Goal: Task Accomplishment & Management: Manage account settings

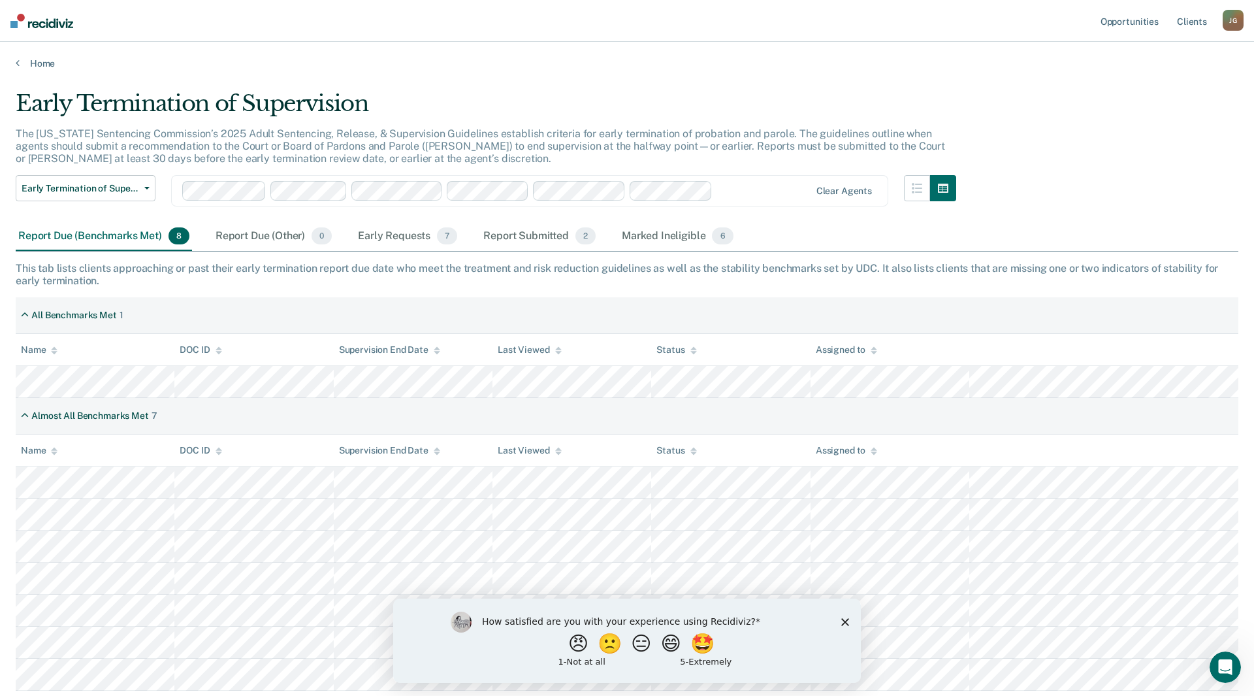
click at [1091, 152] on div "Early Termination of Supervision The [US_STATE] Sentencing Commission’s 2025 Ad…" at bounding box center [627, 344] width 1223 height 508
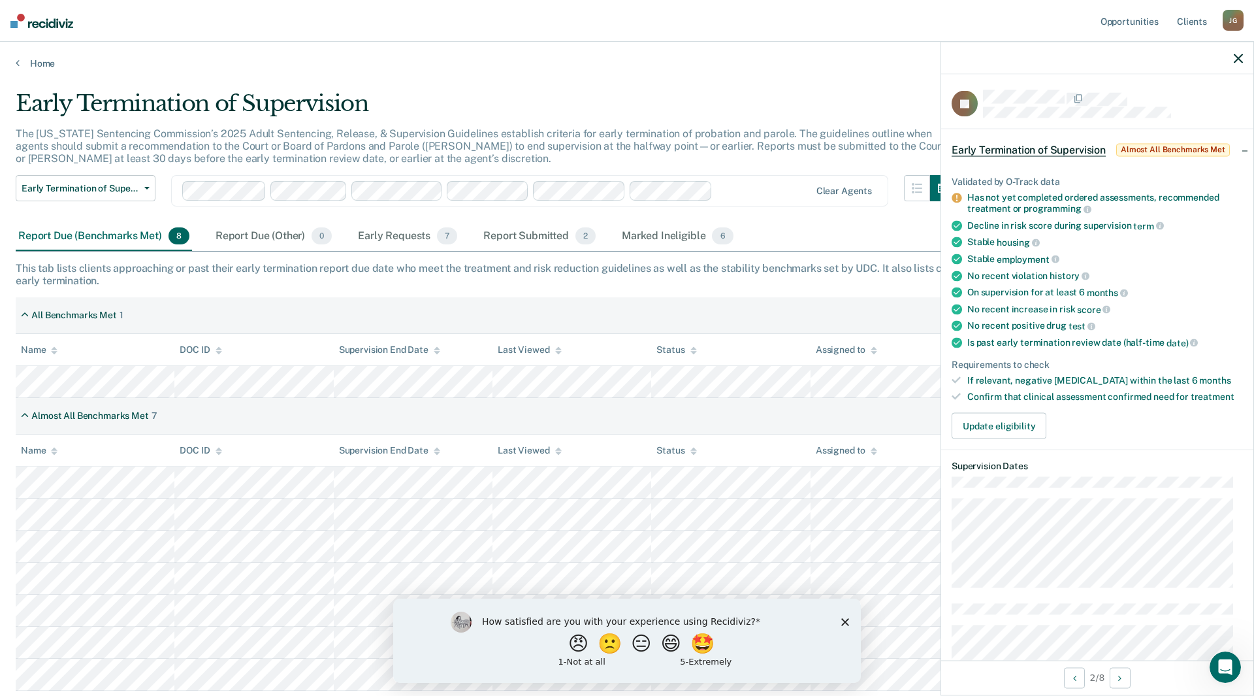
click at [1239, 61] on icon "button" at bounding box center [1238, 58] width 9 height 9
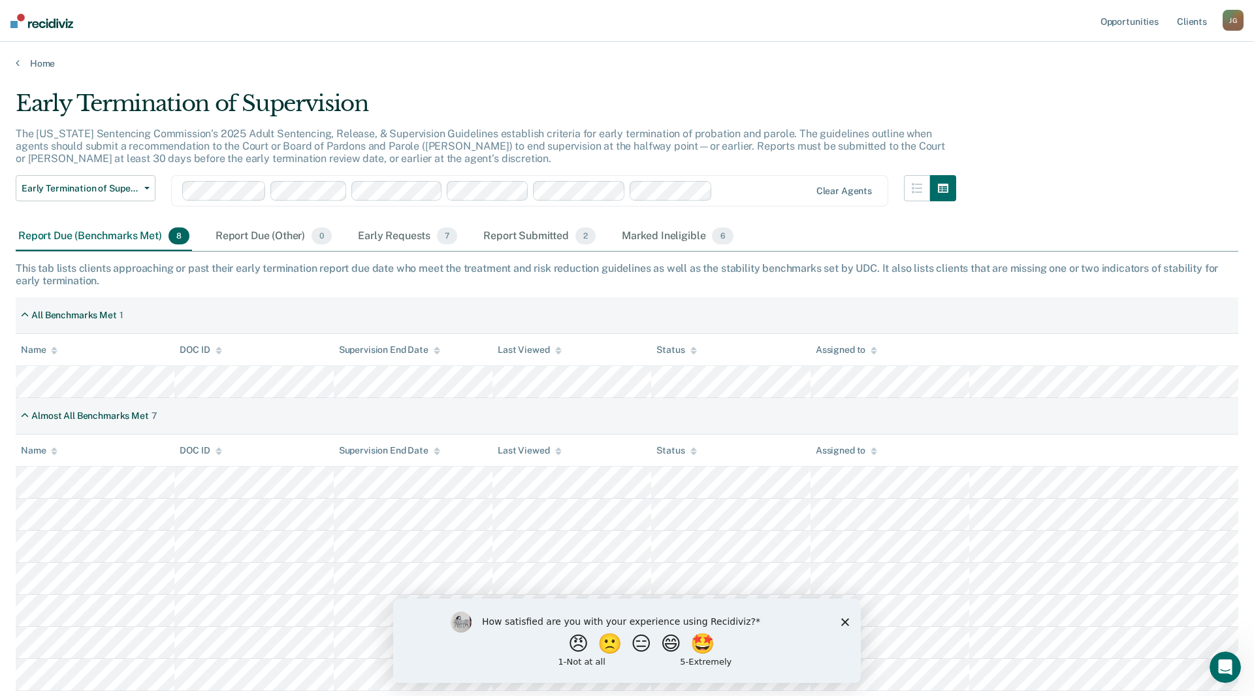
click at [845, 623] on icon "Close survey" at bounding box center [846, 621] width 8 height 8
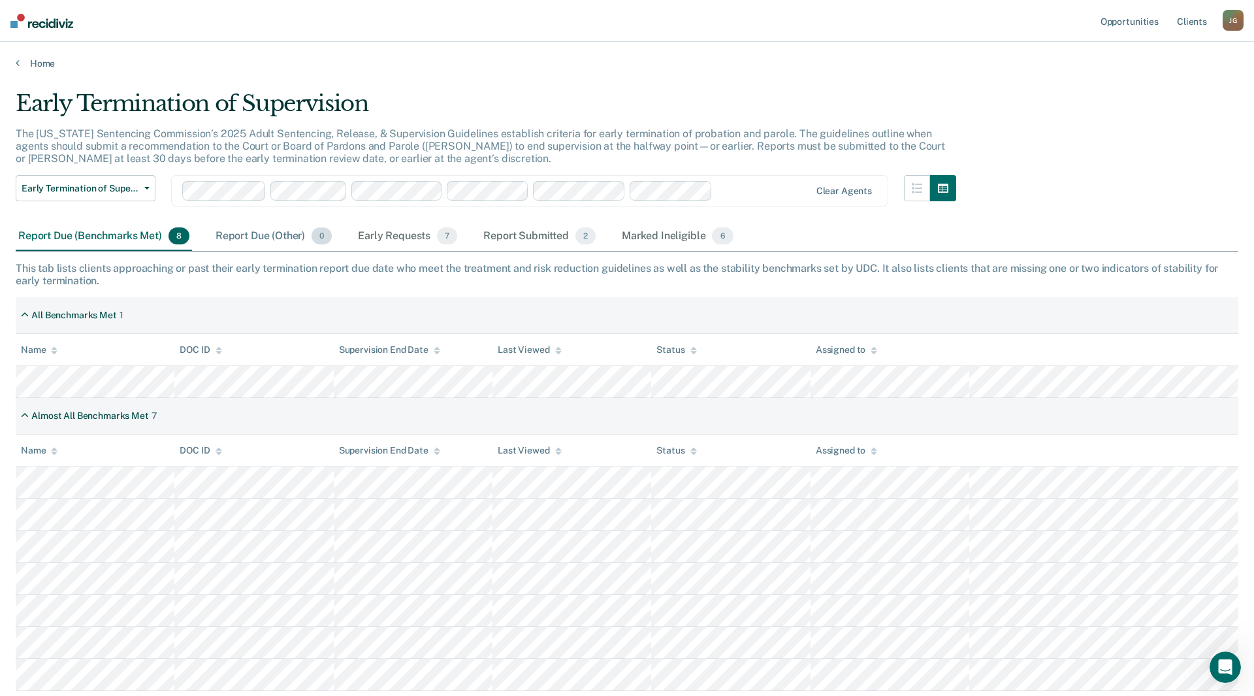
click at [241, 237] on div "Report Due (Other) 0" at bounding box center [274, 236] width 122 height 29
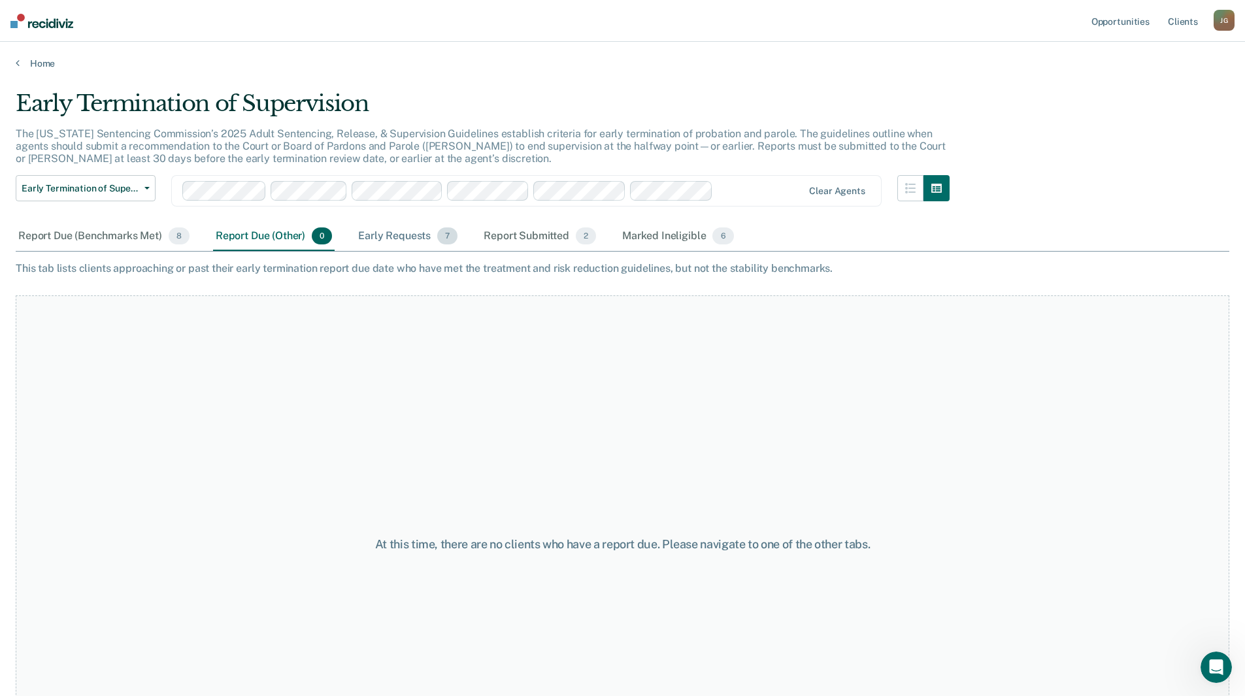
click at [381, 229] on div "Early Requests 7" at bounding box center [407, 236] width 105 height 29
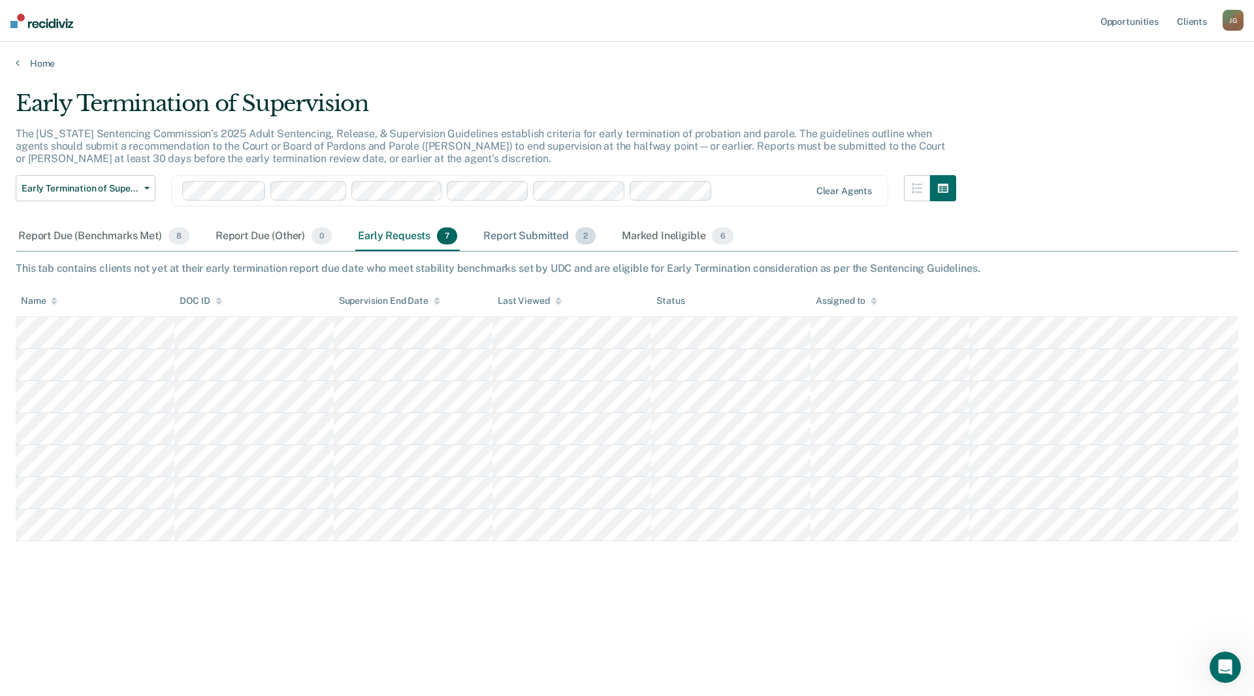
click at [507, 234] on div "Report Submitted 2" at bounding box center [540, 236] width 118 height 29
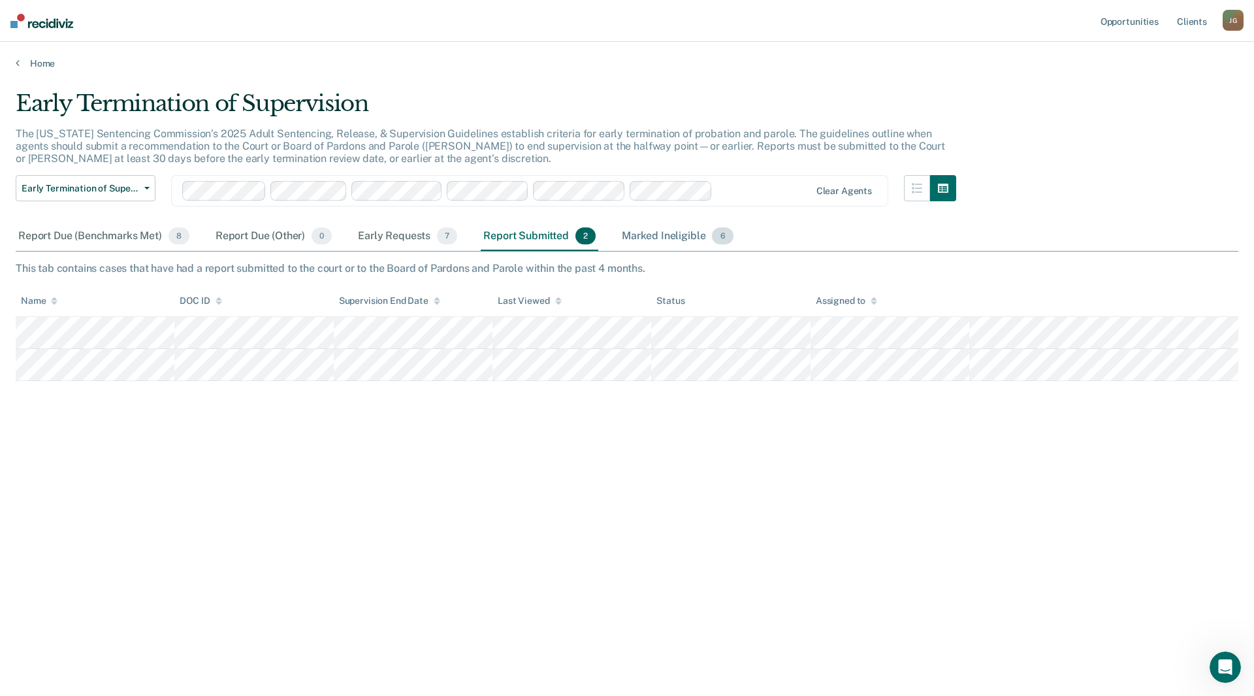
click at [657, 235] on div "Marked Ineligible 6" at bounding box center [677, 236] width 117 height 29
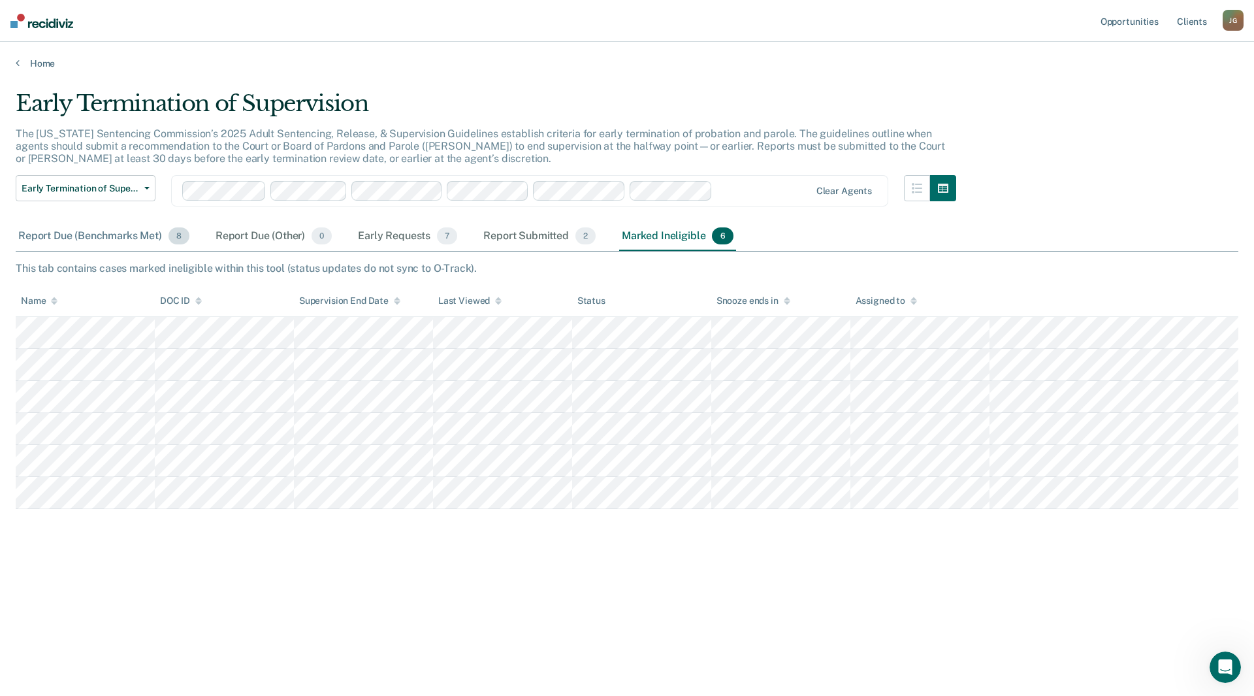
click at [102, 231] on div "Report Due (Benchmarks Met) 8" at bounding box center [104, 236] width 176 height 29
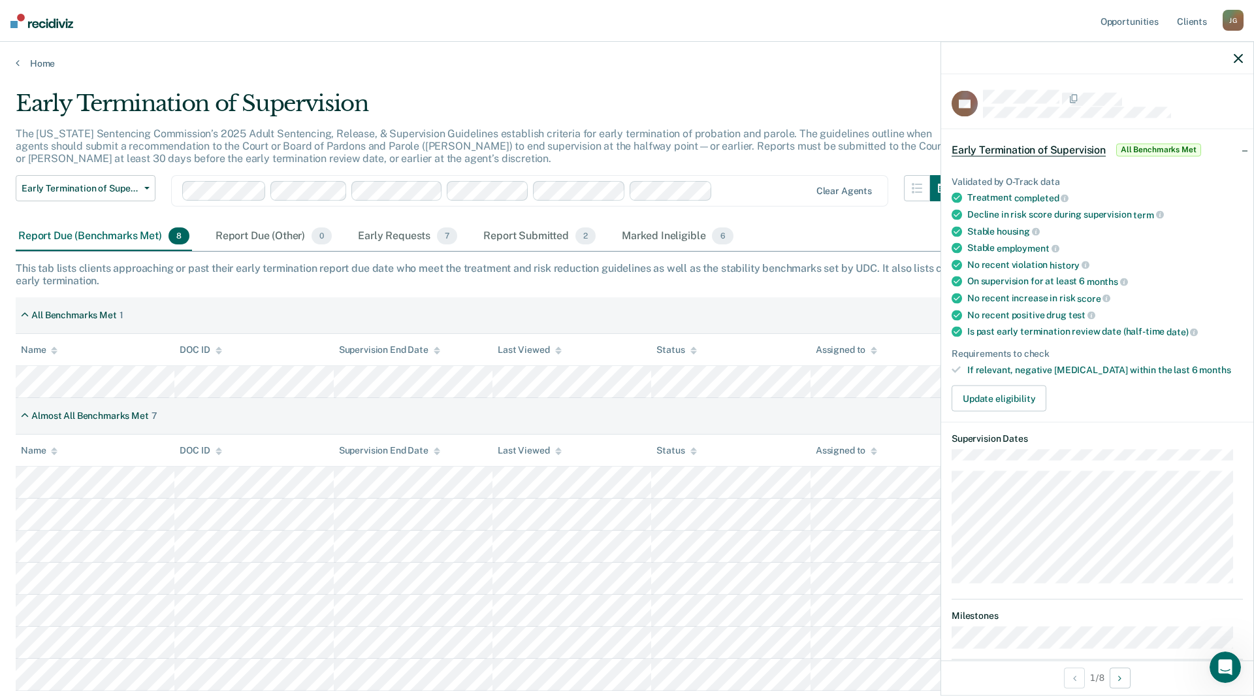
click at [1235, 61] on icon "button" at bounding box center [1238, 58] width 9 height 9
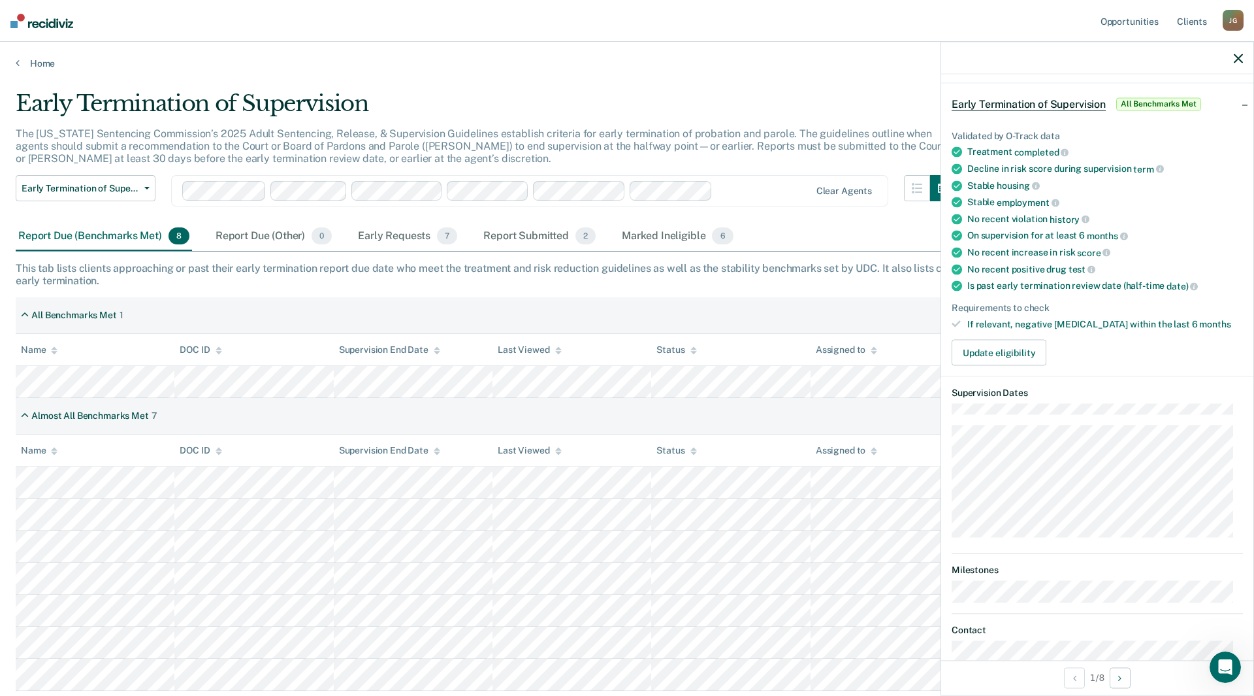
scroll to position [65, 0]
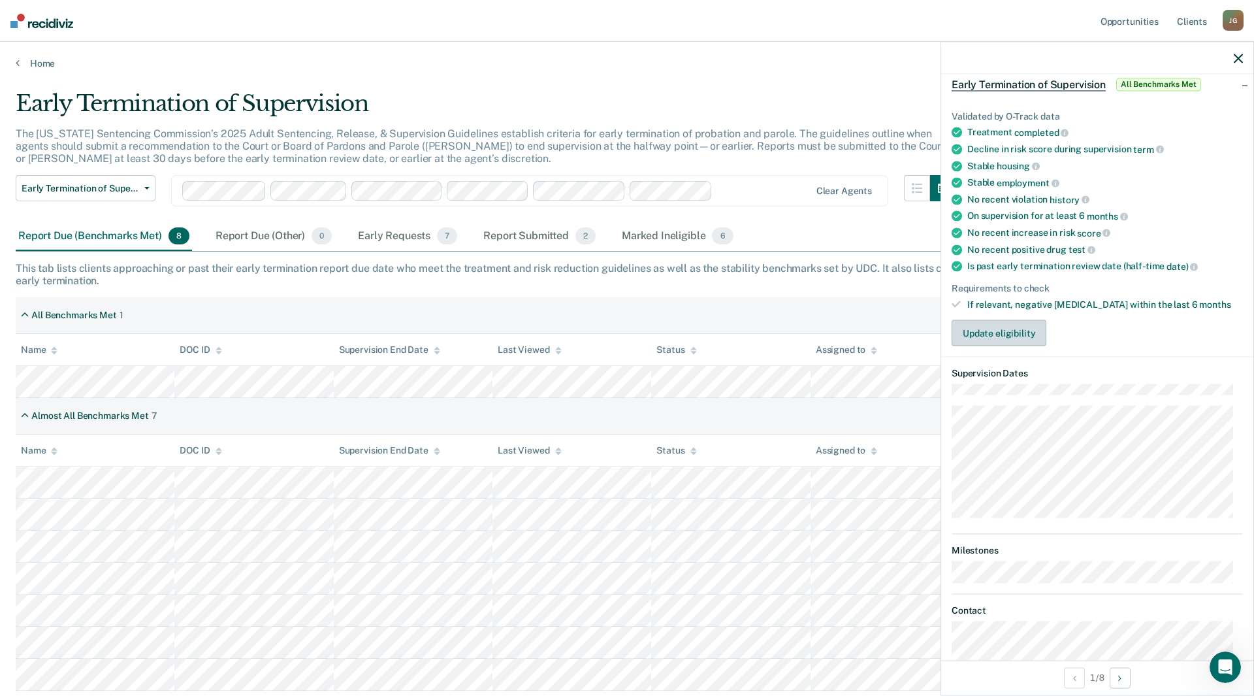
click at [1016, 338] on button "Update eligibility" at bounding box center [999, 333] width 95 height 26
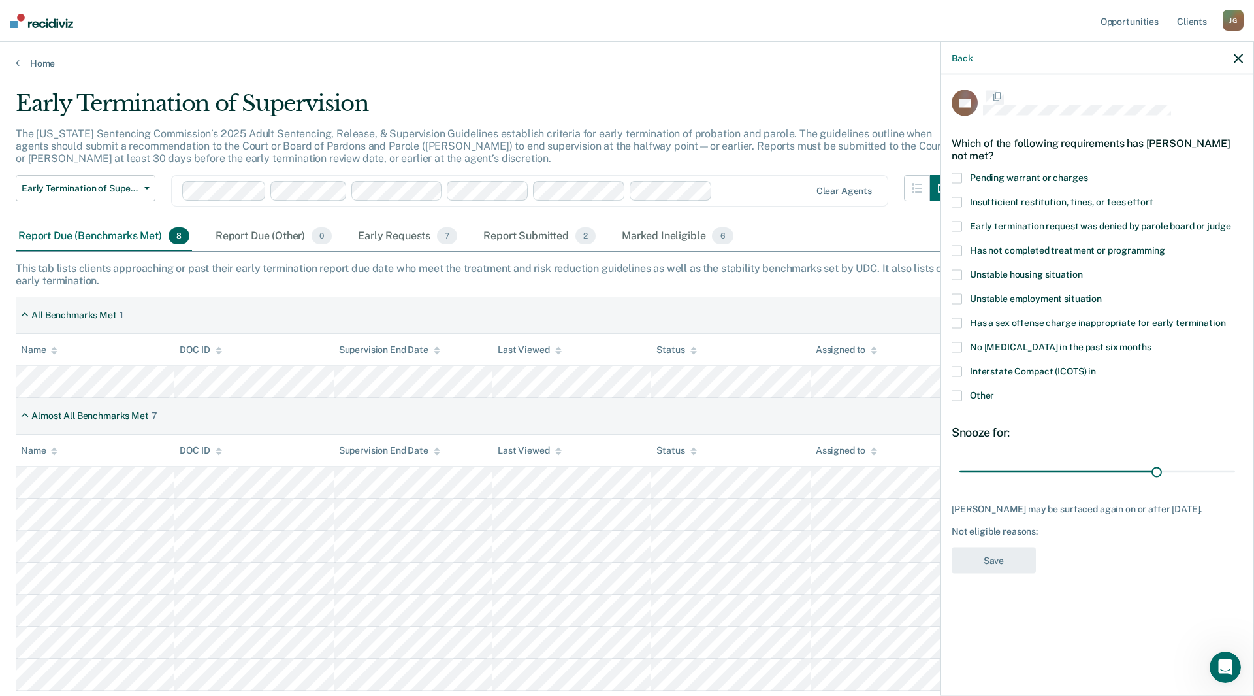
scroll to position [0, 0]
click at [964, 373] on label "Interstate Compact (ICOTS) in" at bounding box center [1097, 375] width 291 height 14
click at [999, 570] on button "Save" at bounding box center [994, 562] width 84 height 27
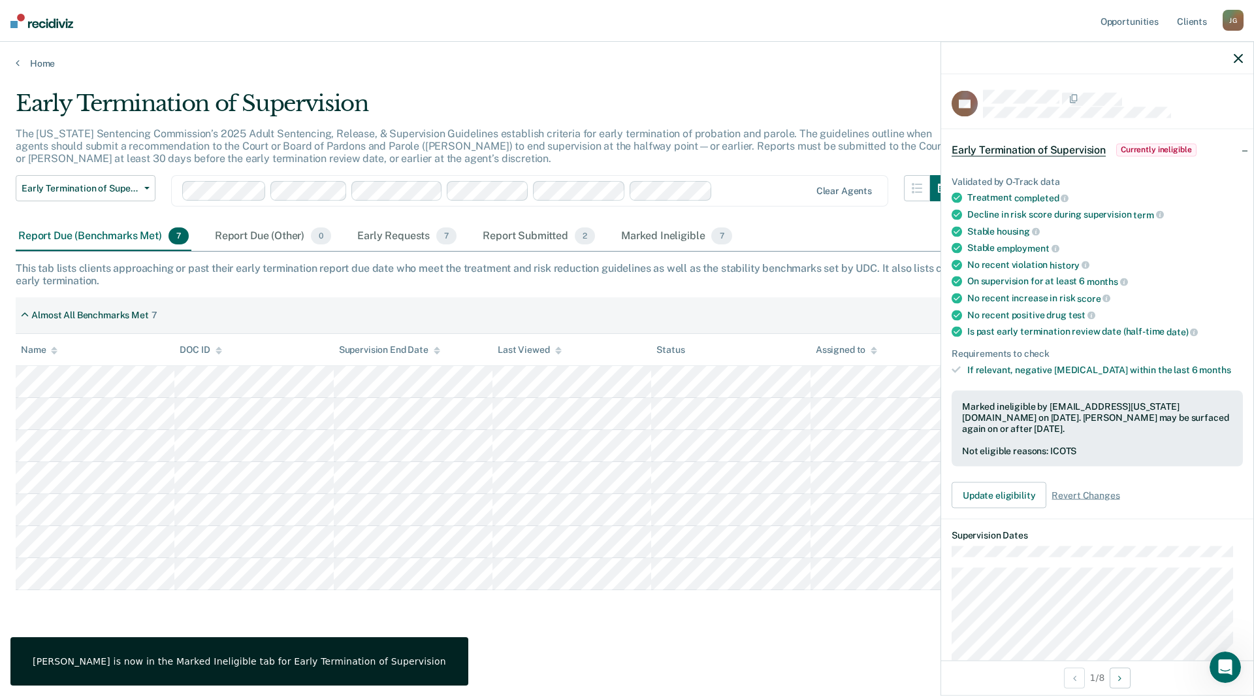
click at [1235, 56] on icon "button" at bounding box center [1238, 58] width 9 height 9
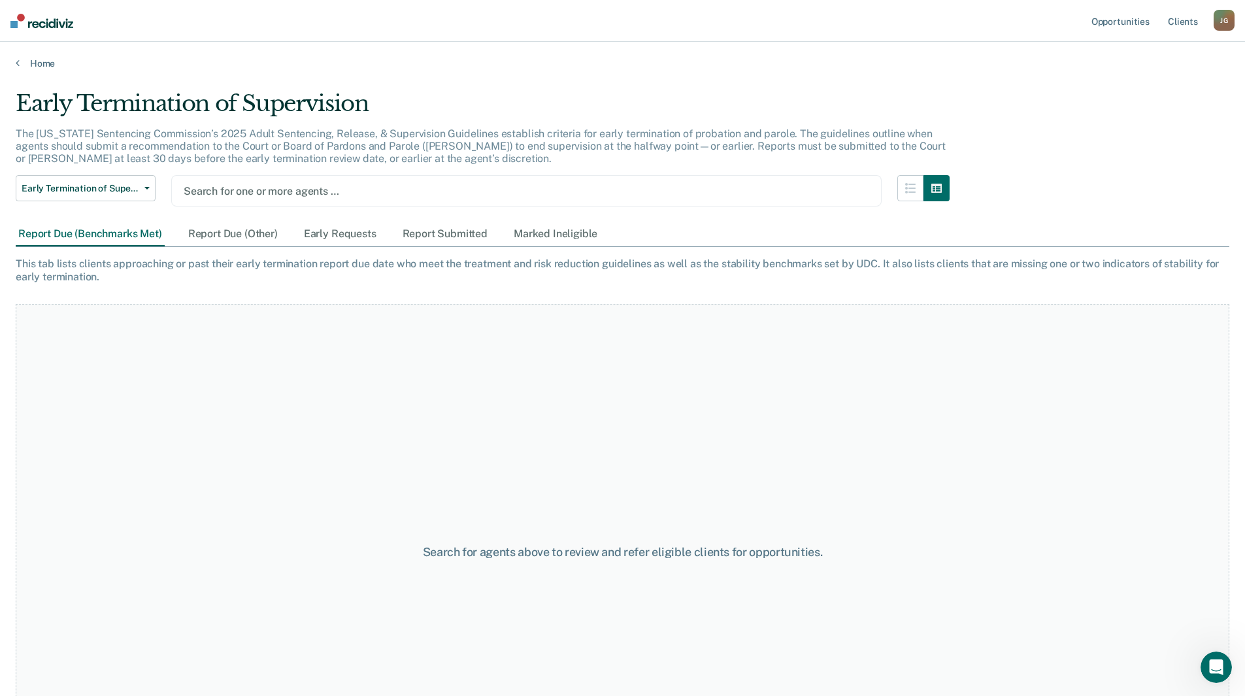
click at [316, 195] on div at bounding box center [526, 191] width 685 height 15
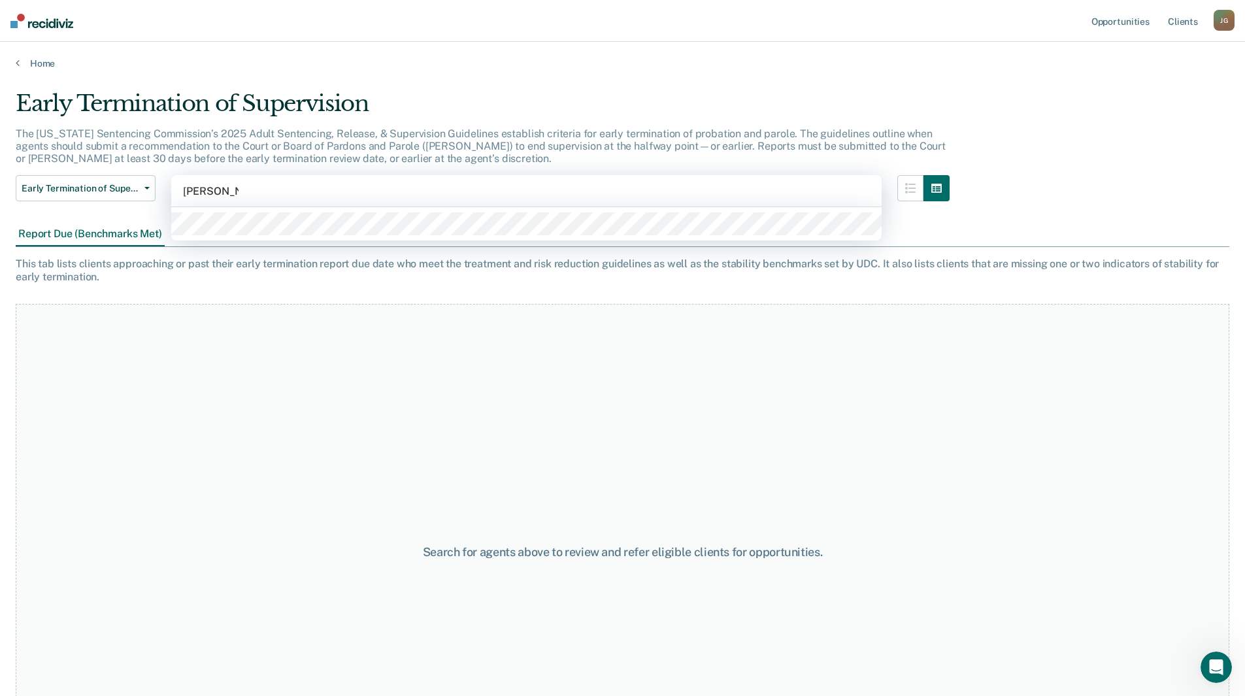
type input "[PERSON_NAME]"
